Goal: Information Seeking & Learning: Learn about a topic

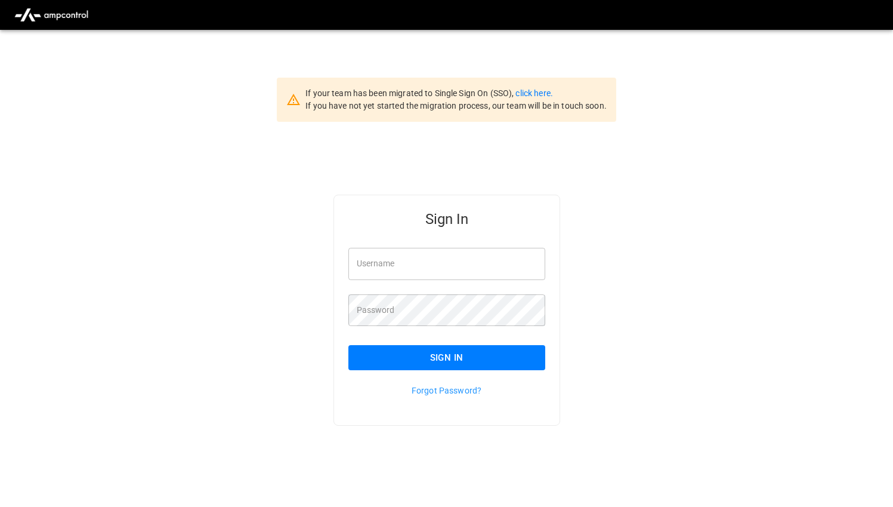
click at [443, 267] on input "Username" at bounding box center [446, 264] width 197 height 32
click at [467, 245] on div "Username Username" at bounding box center [439, 256] width 211 height 46
click at [469, 263] on input "Username" at bounding box center [446, 264] width 197 height 32
type input "**********"
click at [526, 359] on button "Sign In" at bounding box center [446, 357] width 197 height 25
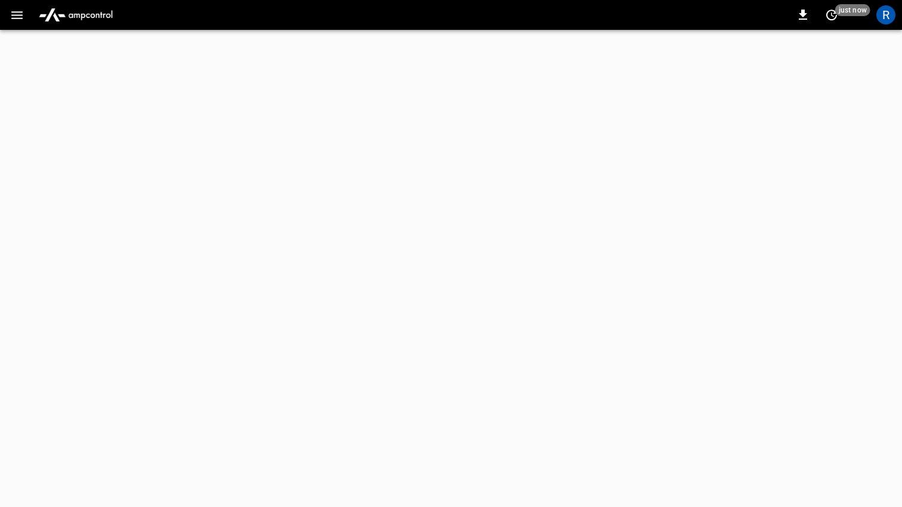
click at [21, 18] on icon "button" at bounding box center [17, 15] width 15 height 15
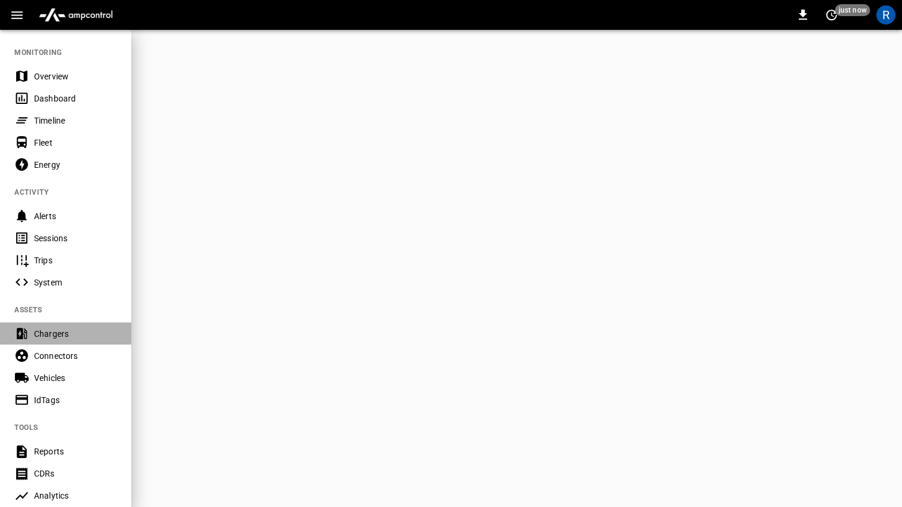
click at [60, 323] on div "Chargers" at bounding box center [65, 333] width 131 height 22
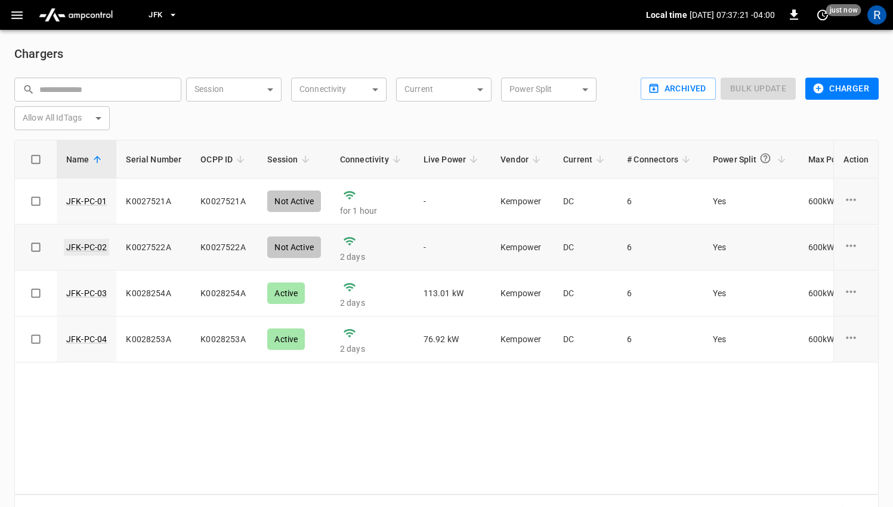
click at [87, 243] on link "JFK-PC-02" at bounding box center [86, 247] width 45 height 17
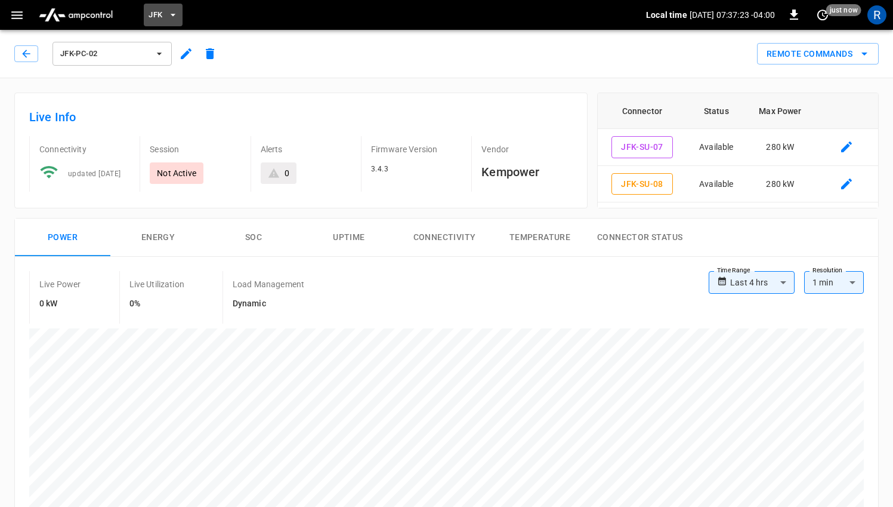
click at [159, 16] on span "JFK" at bounding box center [156, 15] width 14 height 14
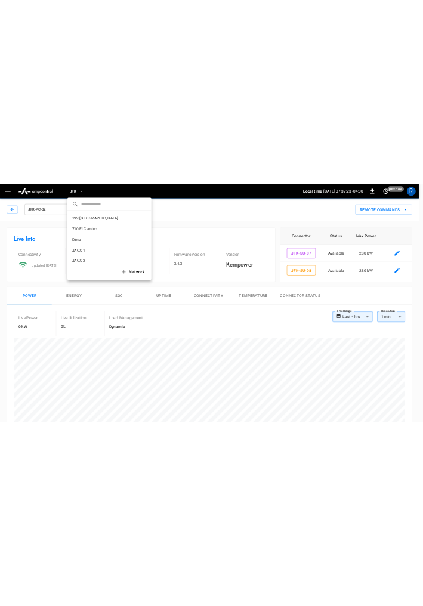
scroll to position [78, 0]
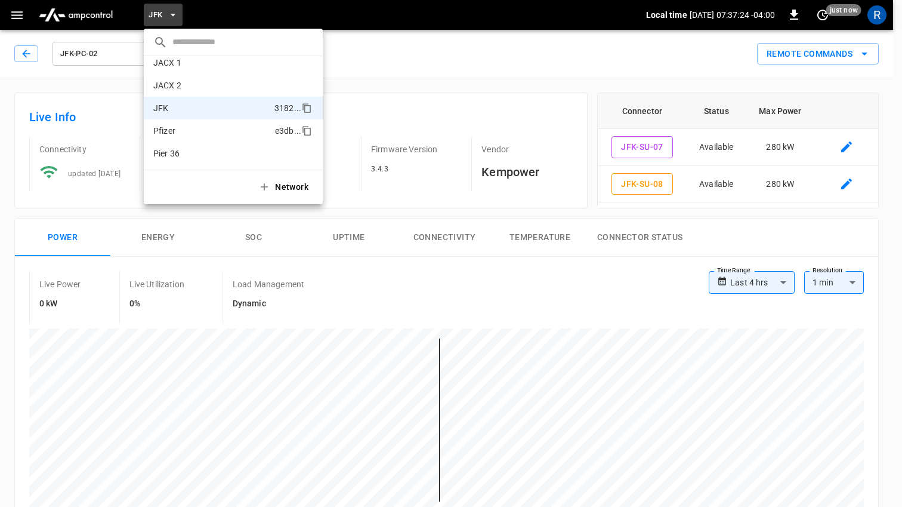
click at [184, 140] on li "Pfizer e3db ..." at bounding box center [233, 130] width 179 height 23
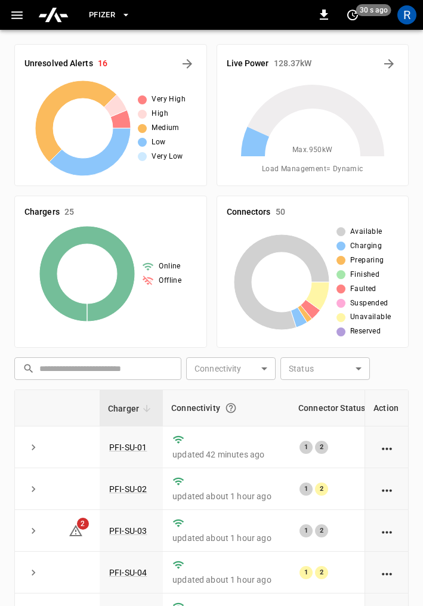
click at [17, 17] on icon "button" at bounding box center [17, 15] width 15 height 15
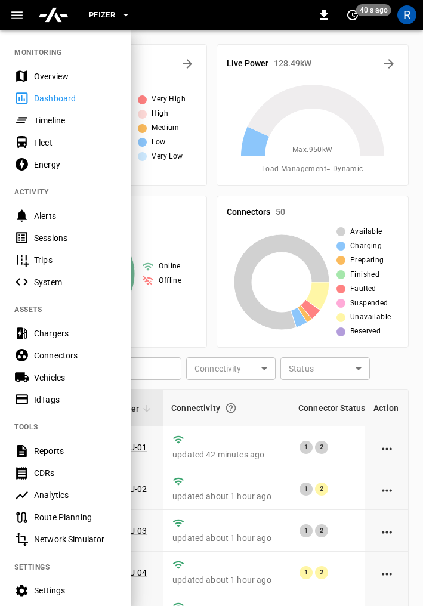
click at [59, 337] on div "Chargers" at bounding box center [75, 334] width 83 height 12
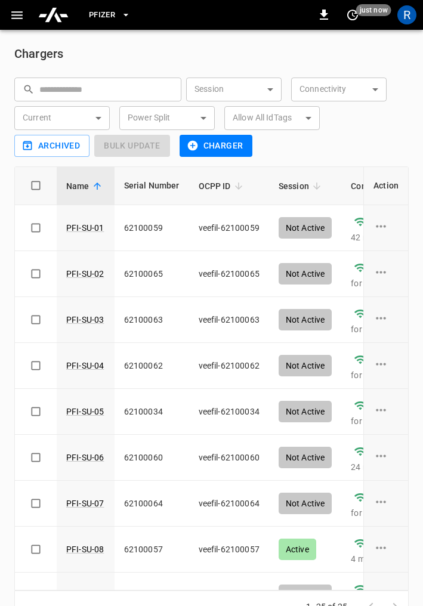
click at [83, 275] on link "PFI-SU-02" at bounding box center [85, 274] width 38 height 12
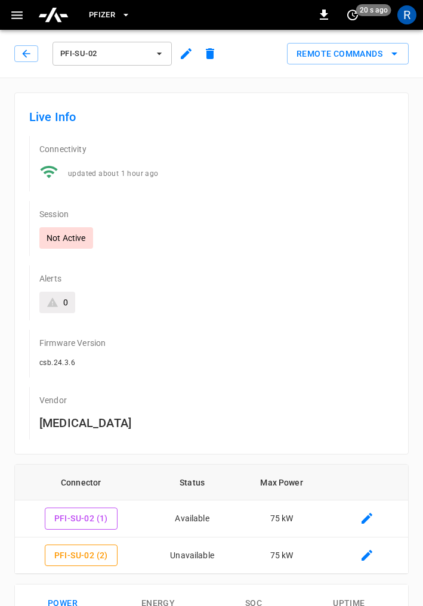
click at [107, 16] on span "Pfizer" at bounding box center [102, 15] width 26 height 14
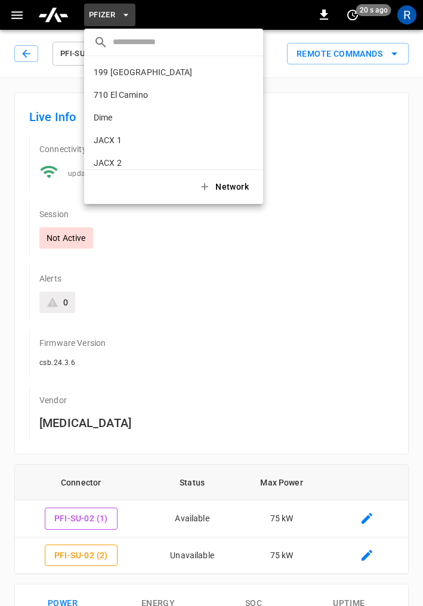
scroll to position [78, 0]
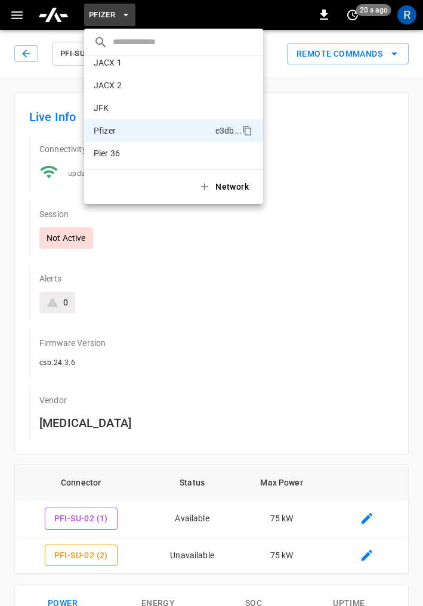
click at [130, 104] on p "JFK" at bounding box center [152, 108] width 116 height 12
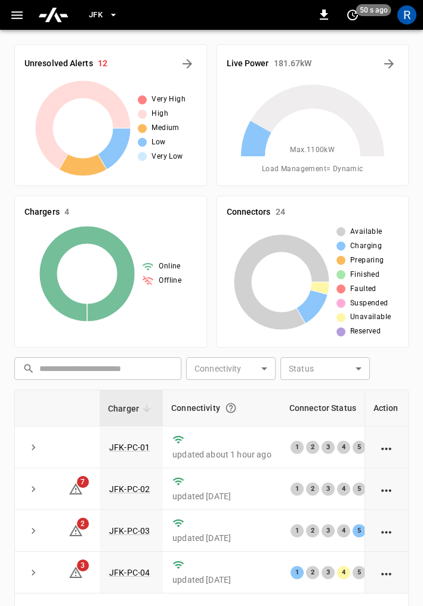
click at [107, 17] on icon "button" at bounding box center [113, 15] width 12 height 12
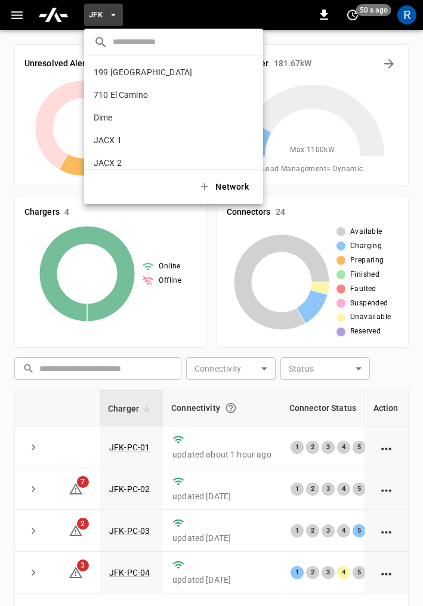
scroll to position [78, 0]
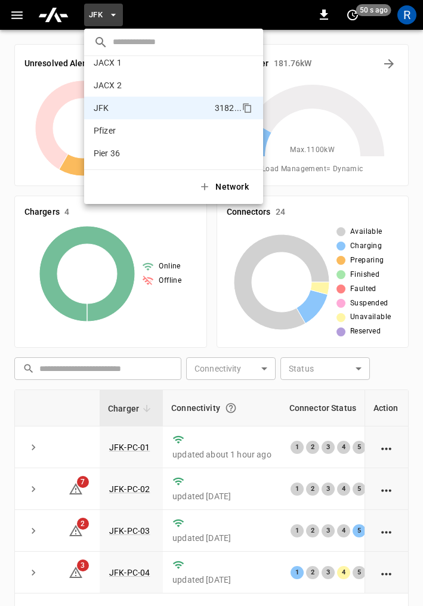
click at [113, 129] on p "Pfizer" at bounding box center [152, 131] width 117 height 12
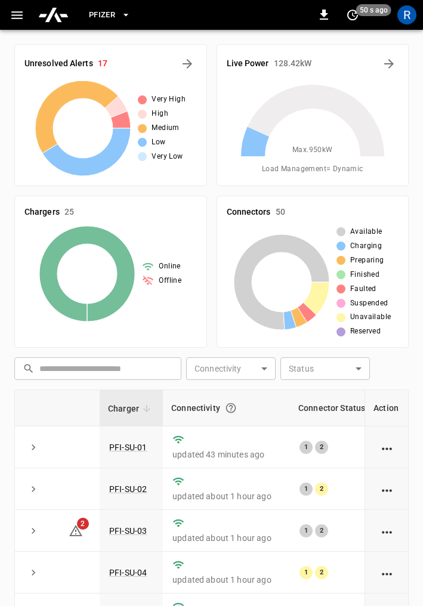
click at [16, 14] on icon "button" at bounding box center [17, 15] width 15 height 15
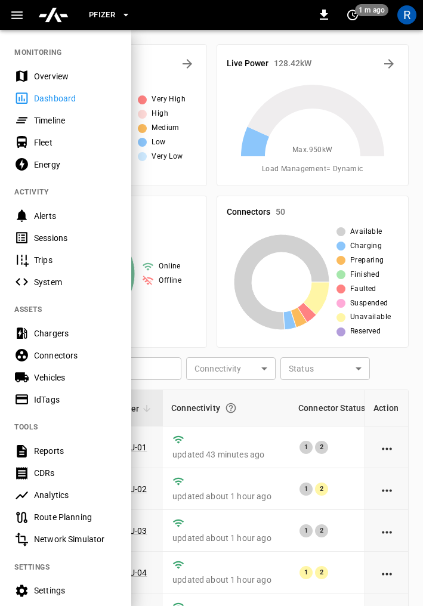
click at [58, 334] on div "Chargers" at bounding box center [75, 334] width 83 height 12
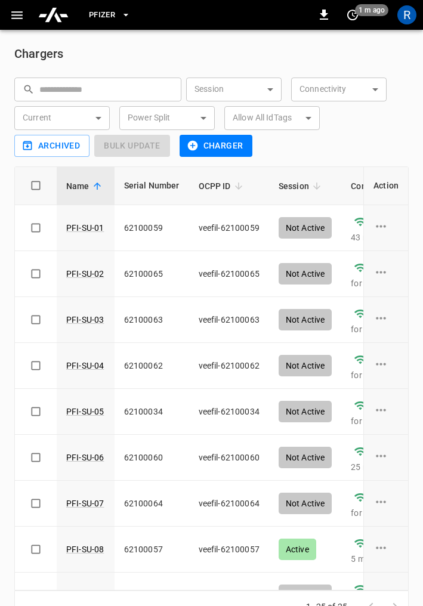
click at [81, 412] on link "PFI-SU-05" at bounding box center [85, 412] width 38 height 12
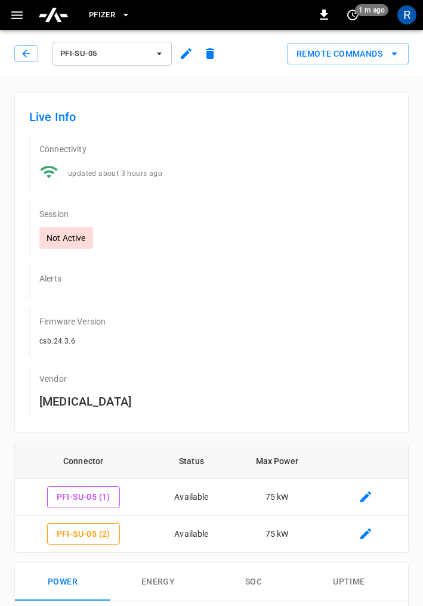
click at [115, 13] on span "Pfizer" at bounding box center [102, 15] width 26 height 14
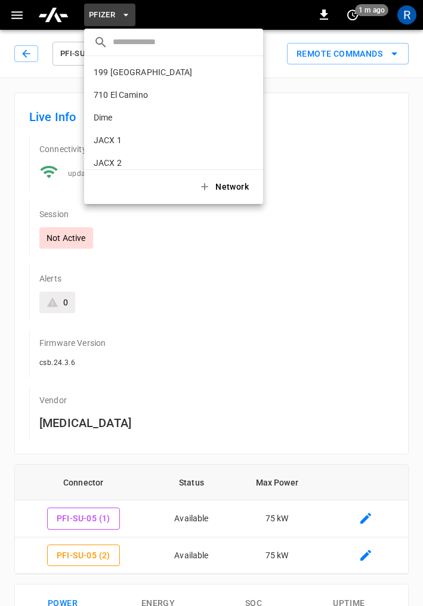
scroll to position [78, 0]
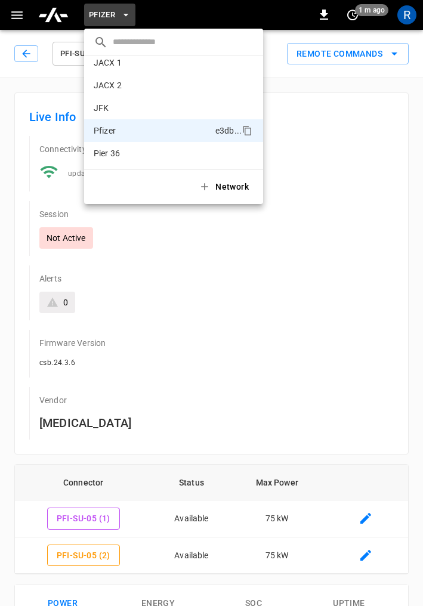
click at [139, 109] on p "JFK" at bounding box center [152, 108] width 116 height 12
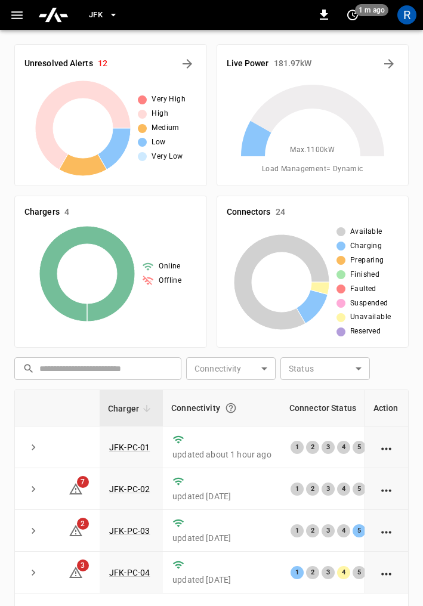
click at [16, 15] on icon "button" at bounding box center [16, 15] width 11 height 8
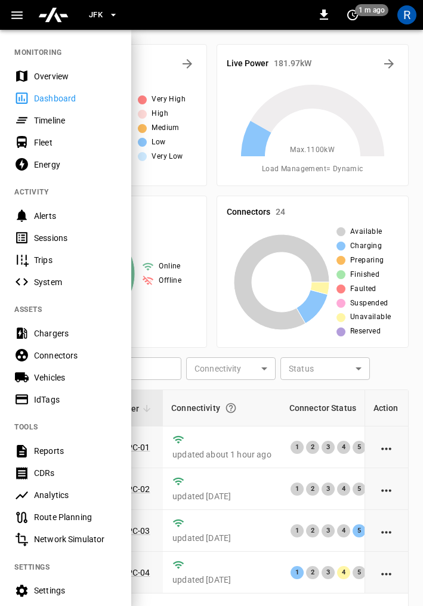
click at [260, 402] on div at bounding box center [211, 303] width 423 height 606
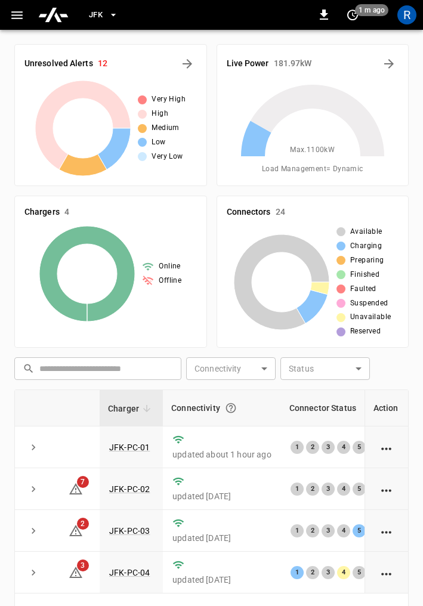
click at [129, 452] on link "JFK-PC-01" at bounding box center [129, 448] width 41 height 10
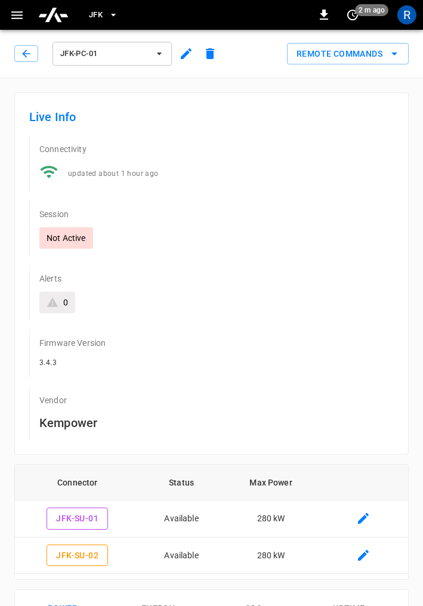
click at [98, 18] on span "JFK" at bounding box center [96, 15] width 14 height 14
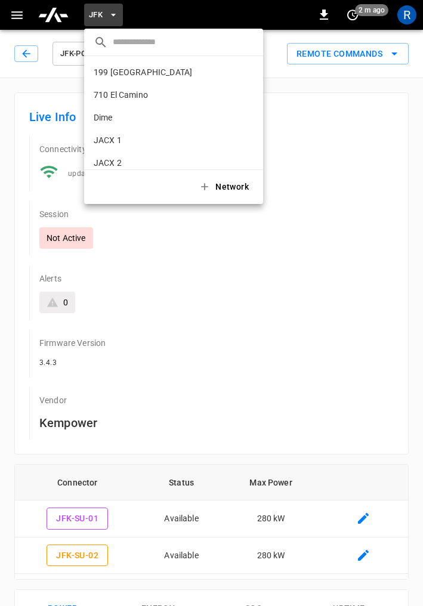
scroll to position [78, 0]
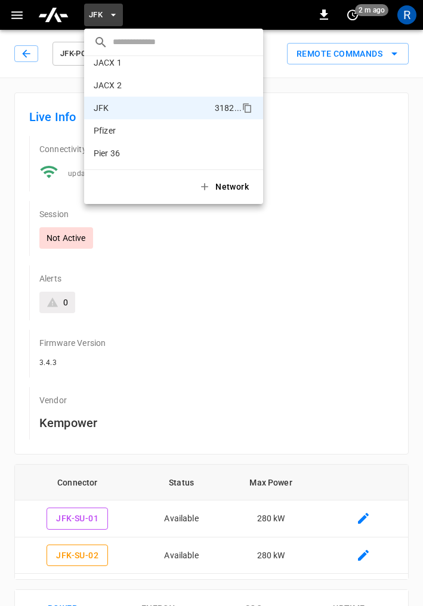
click at [106, 153] on p "Pier 36" at bounding box center [153, 153] width 118 height 12
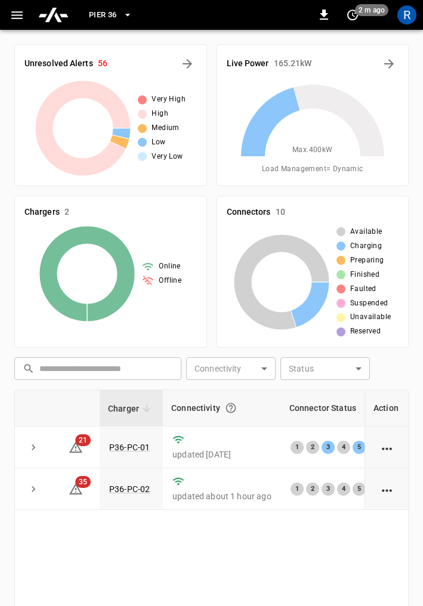
click at [137, 491] on link "P36-PC-02" at bounding box center [129, 489] width 41 height 10
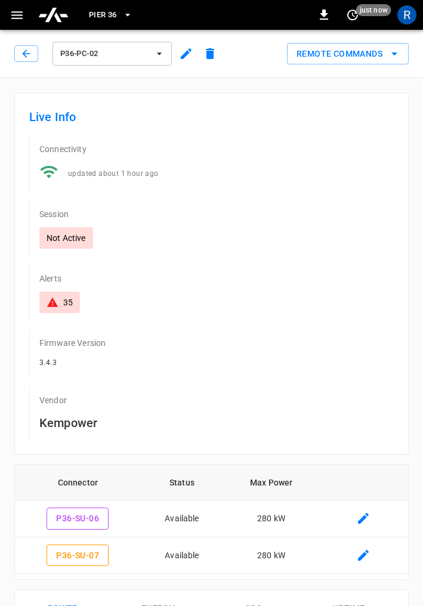
click at [126, 18] on icon "button" at bounding box center [128, 15] width 12 height 12
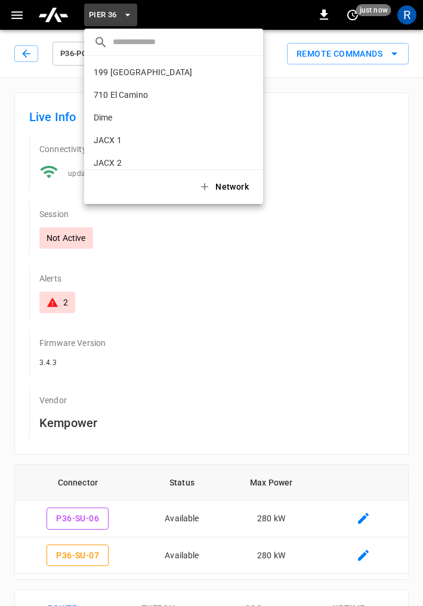
scroll to position [78, 0]
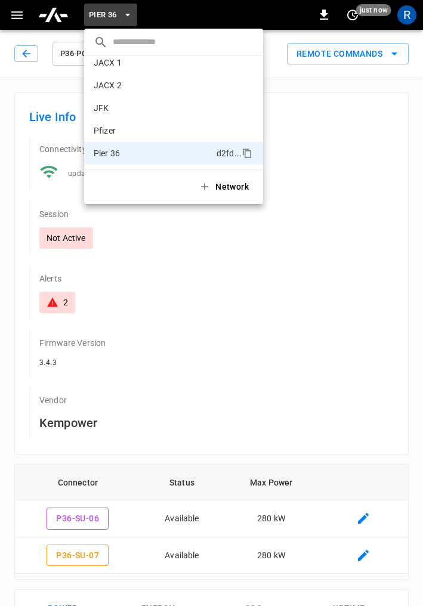
click at [125, 112] on p "JFK" at bounding box center [152, 108] width 116 height 12
